Goal: Information Seeking & Learning: Learn about a topic

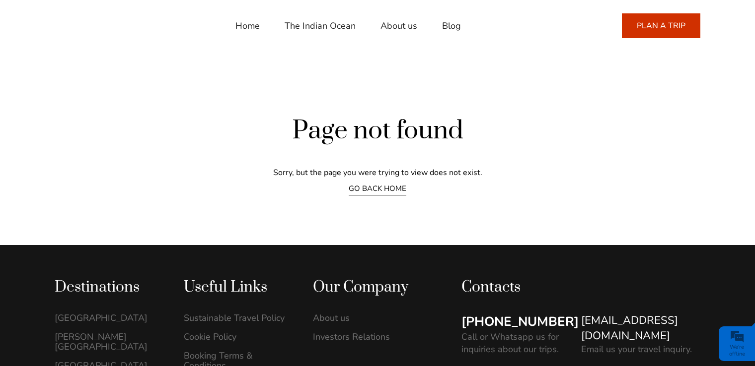
click at [235, 29] on link "Home" at bounding box center [247, 26] width 24 height 24
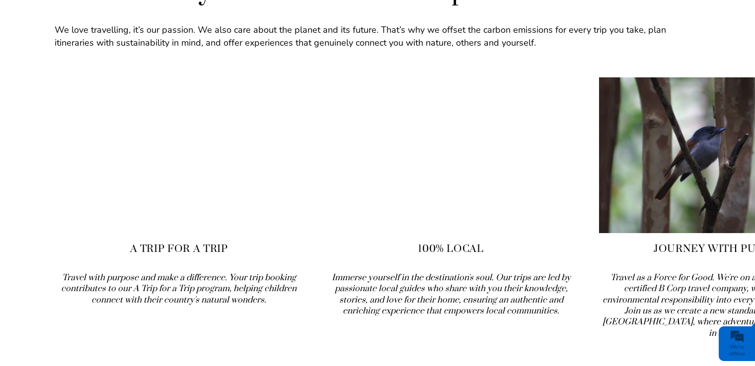
scroll to position [1473, 0]
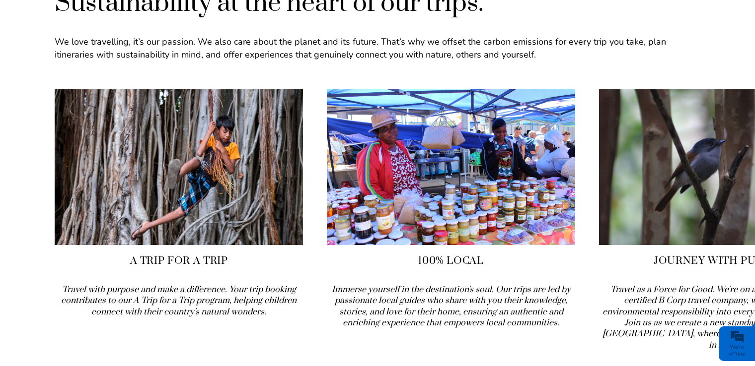
click at [384, 176] on img at bounding box center [451, 167] width 248 height 156
drag, startPoint x: 405, startPoint y: 219, endPoint x: 408, endPoint y: 226, distance: 8.0
click at [408, 254] on h4 "100% Local" at bounding box center [451, 261] width 248 height 14
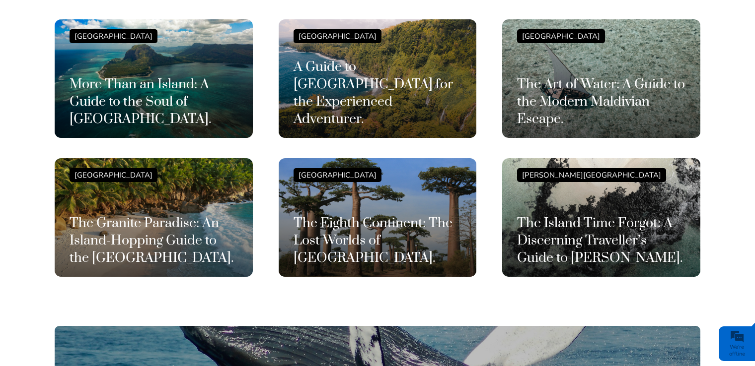
scroll to position [2477, 0]
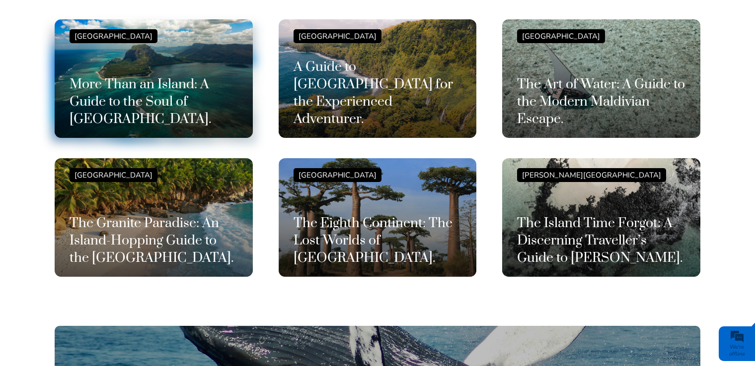
click at [187, 43] on div "Mauritius Island More Than an Island: A Guide to the Soul of Mauritius." at bounding box center [154, 78] width 168 height 99
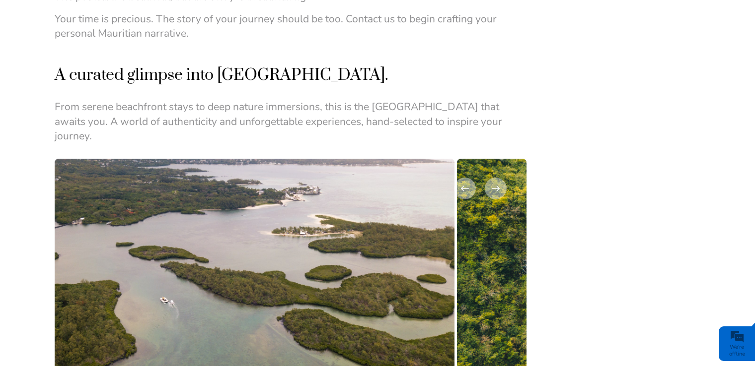
scroll to position [1503, 0]
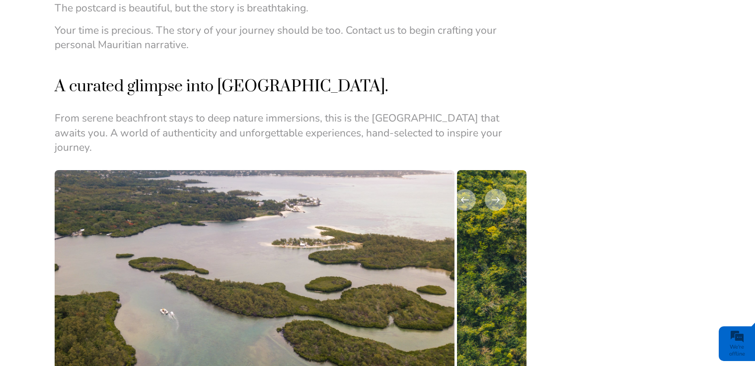
click at [281, 182] on img at bounding box center [219, 300] width 469 height 260
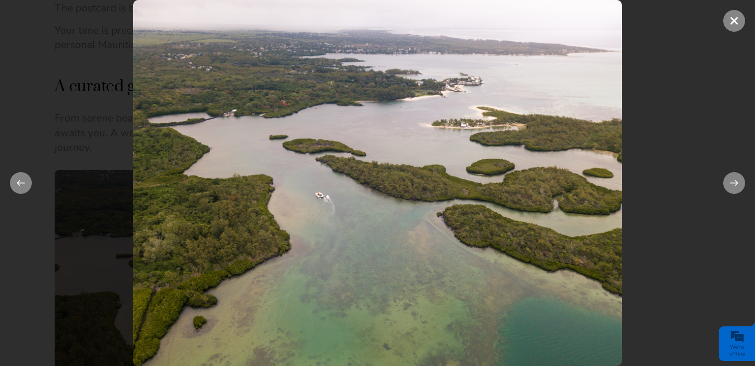
click at [725, 22] on span at bounding box center [734, 21] width 22 height 22
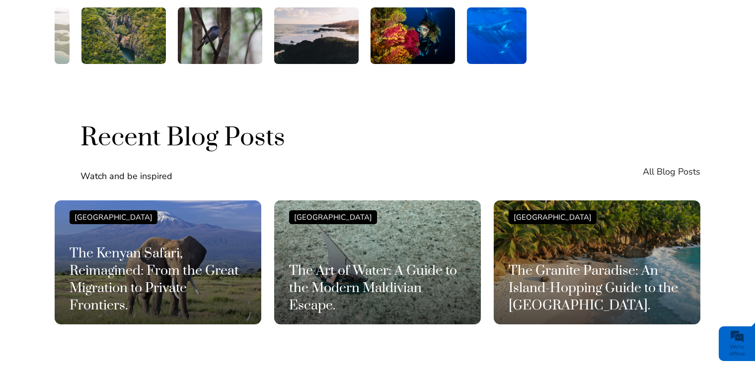
scroll to position [0, 0]
